Goal: Task Accomplishment & Management: Manage account settings

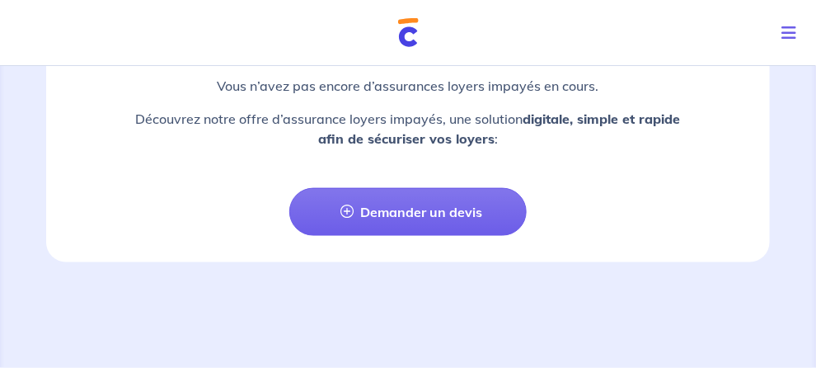
scroll to position [2888, 0]
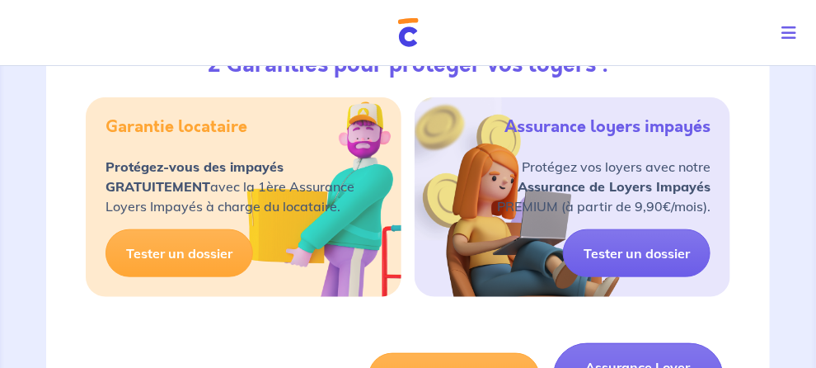
scroll to position [265, 0]
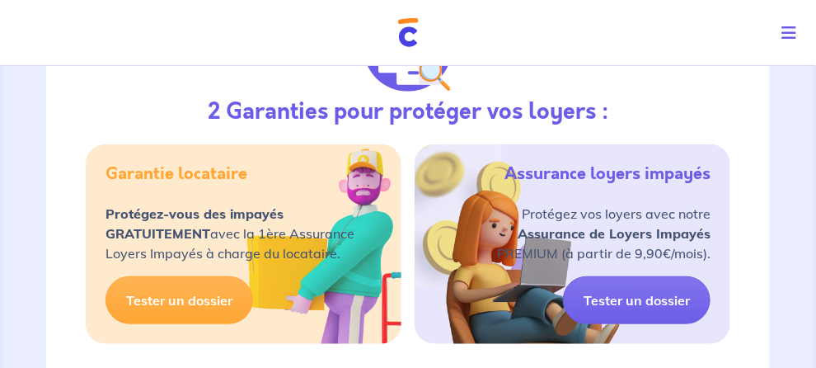
click at [0, 0] on p "Mon compte" at bounding box center [0, 0] width 0 height 0
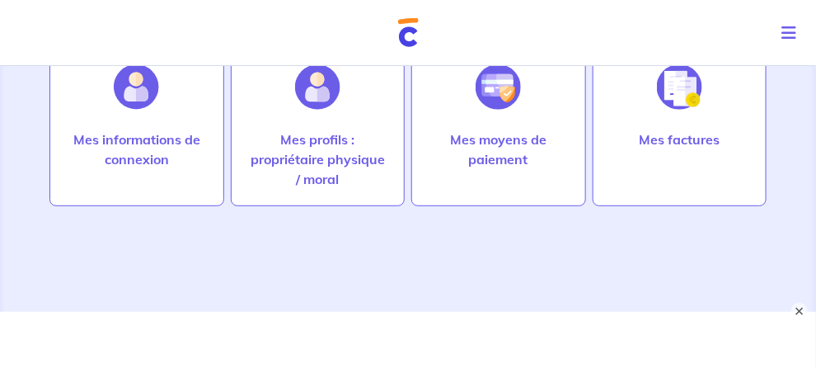
scroll to position [118, 0]
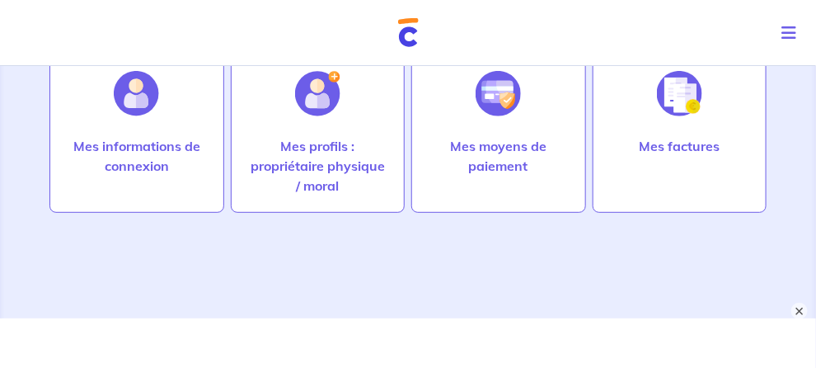
click at [0, 0] on span "2. Assurance Loyers Impayés" at bounding box center [0, 0] width 0 height 0
click at [0, 0] on link "Mes contrats signés" at bounding box center [0, 0] width 0 height 0
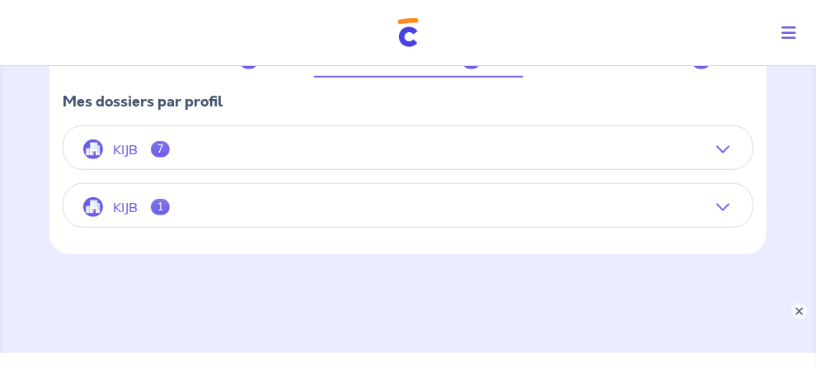
scroll to position [236, 0]
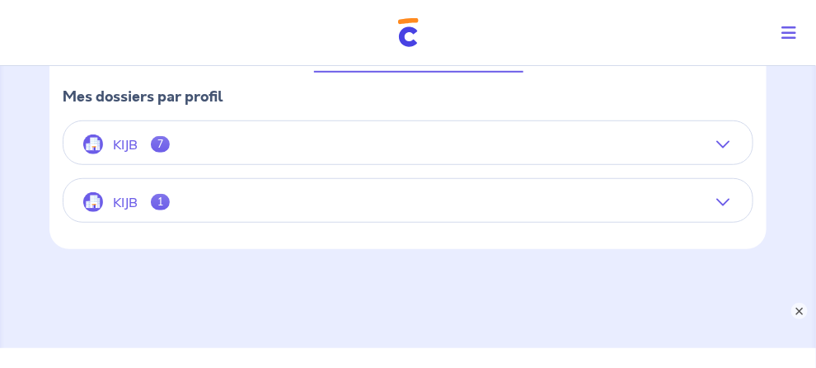
click at [716, 151] on icon "button" at bounding box center [722, 144] width 13 height 13
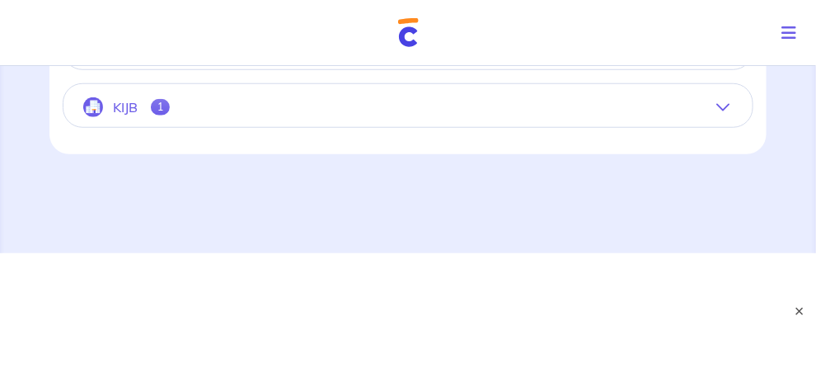
scroll to position [2529, 0]
click at [643, 122] on button "KIJB 1" at bounding box center [407, 107] width 689 height 40
click at [528, 127] on button "KIJB 1" at bounding box center [407, 107] width 689 height 40
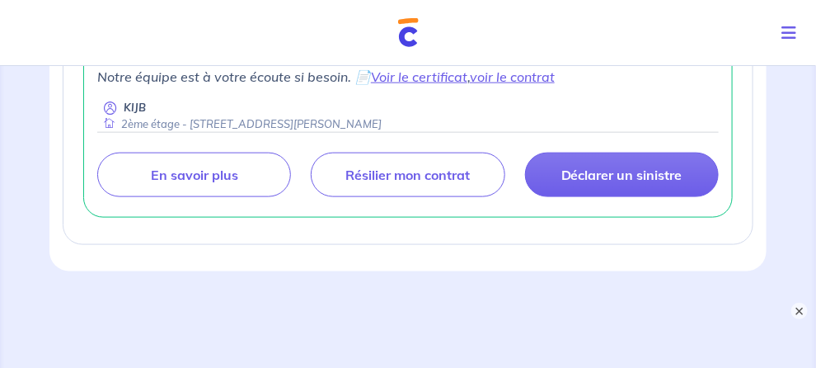
scroll to position [743, 0]
